Goal: Task Accomplishment & Management: Manage account settings

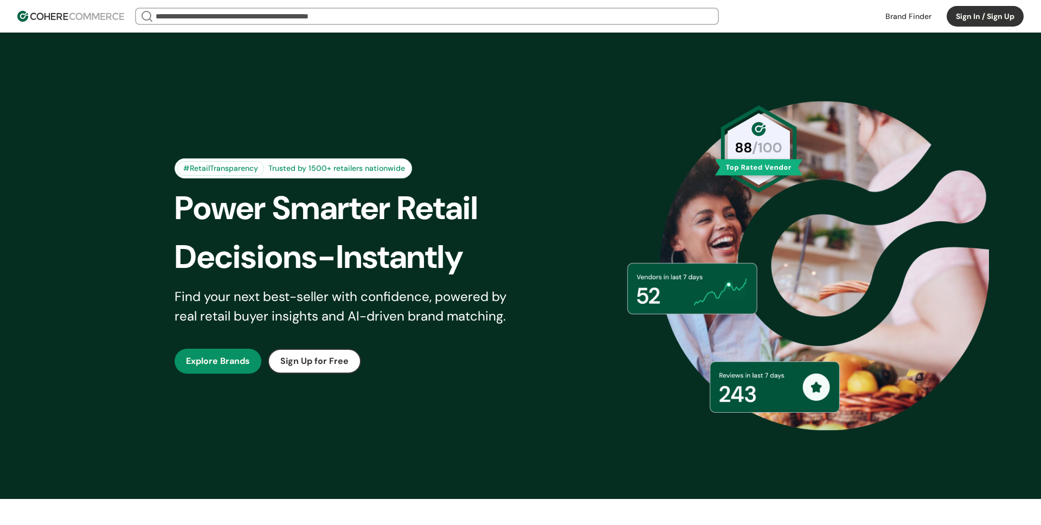
click at [956, 18] on button "Sign In / Sign Up" at bounding box center [984, 16] width 77 height 21
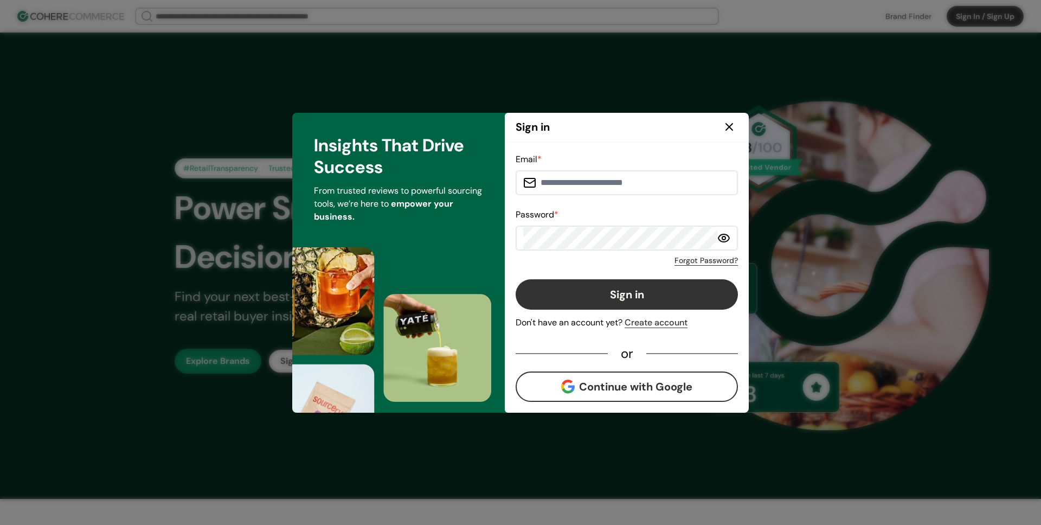
click at [732, 128] on icon at bounding box center [729, 126] width 13 height 13
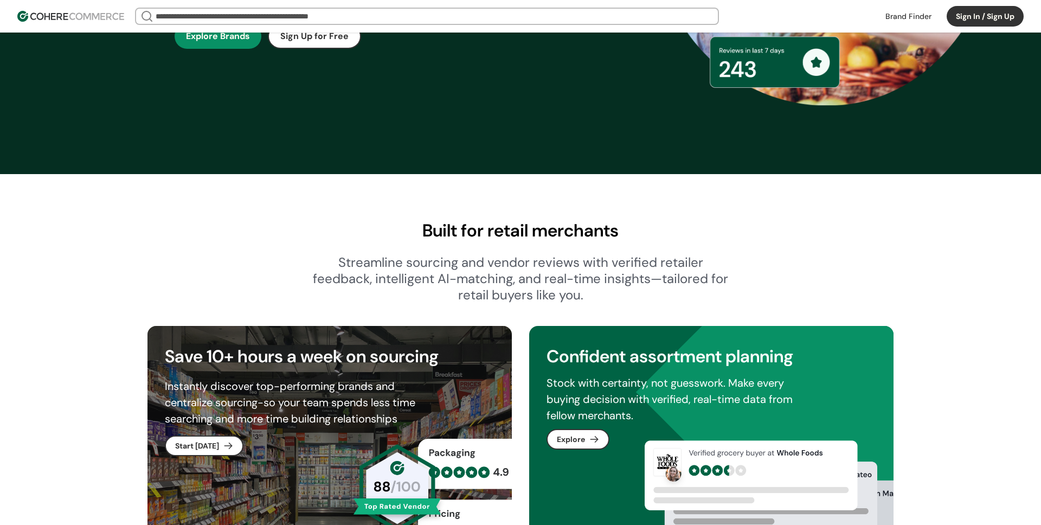
scroll to position [344, 0]
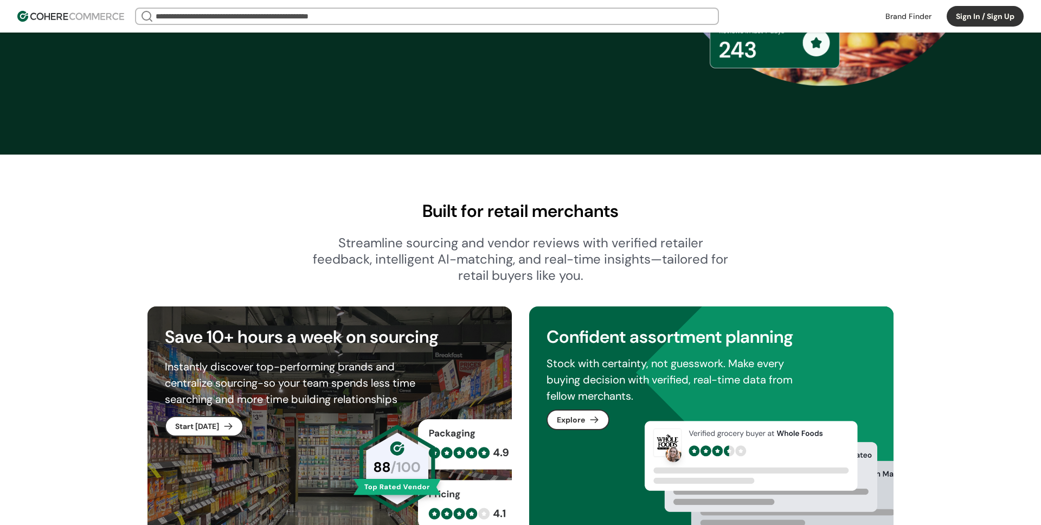
click at [959, 12] on button "Sign In / Sign Up" at bounding box center [984, 16] width 77 height 21
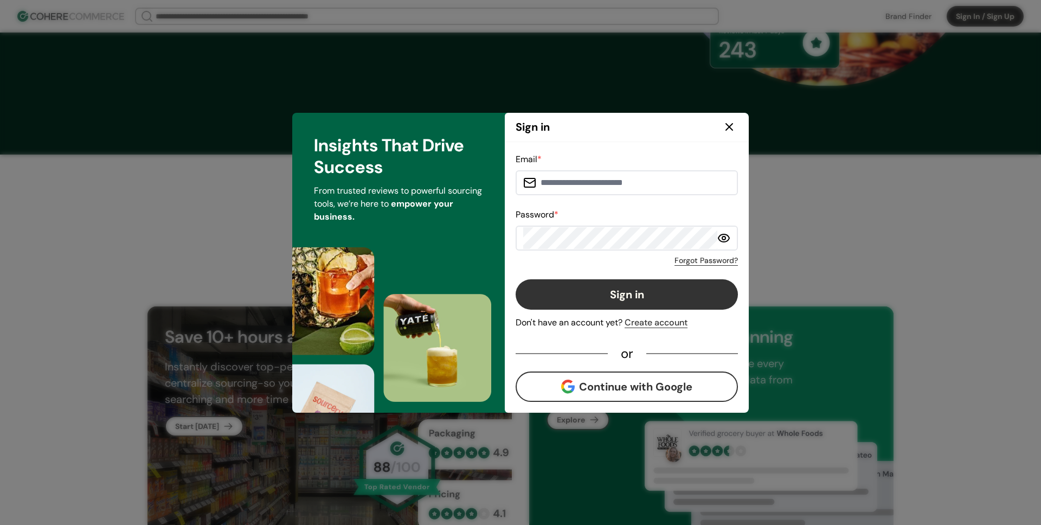
type input "**********"
click at [619, 287] on button "Sign in" at bounding box center [627, 294] width 222 height 30
